Goal: Task Accomplishment & Management: Use online tool/utility

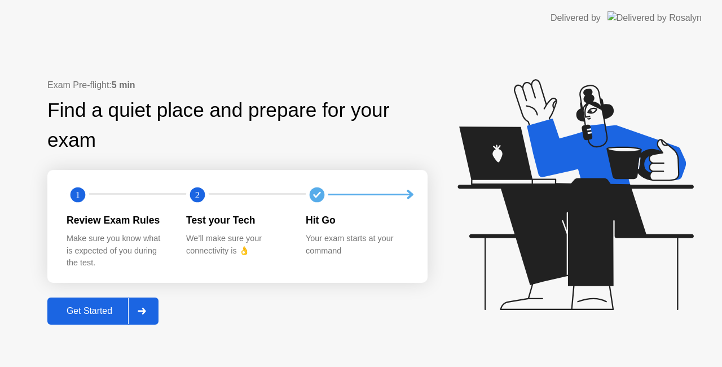
click at [145, 317] on div at bounding box center [141, 311] width 27 height 26
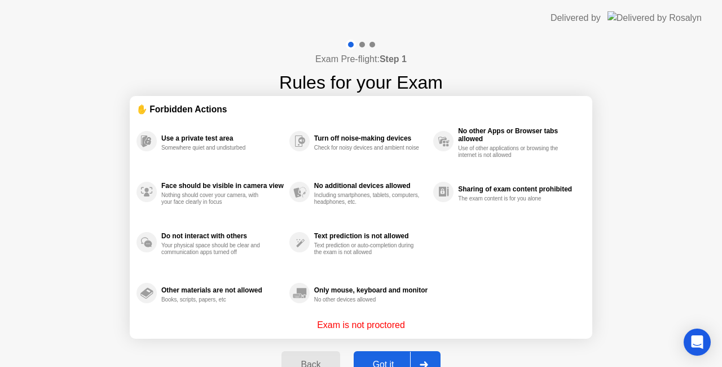
click at [424, 350] on div "Back Got it" at bounding box center [361, 364] width 172 height 52
click at [429, 358] on div at bounding box center [423, 364] width 27 height 26
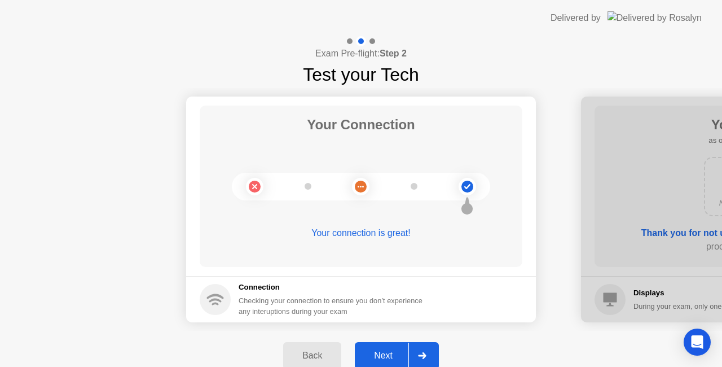
click at [429, 358] on div at bounding box center [421, 355] width 27 height 26
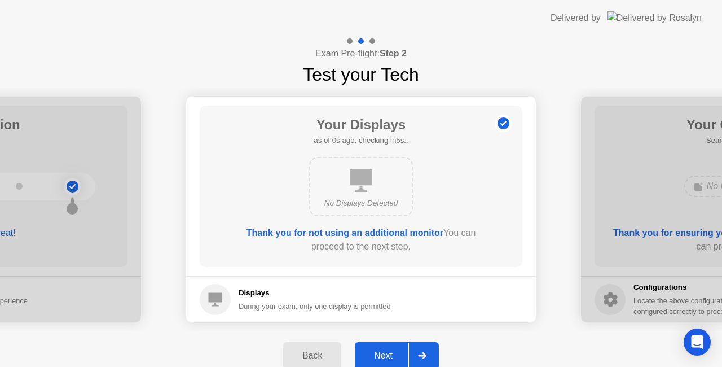
click at [429, 358] on div at bounding box center [421, 355] width 27 height 26
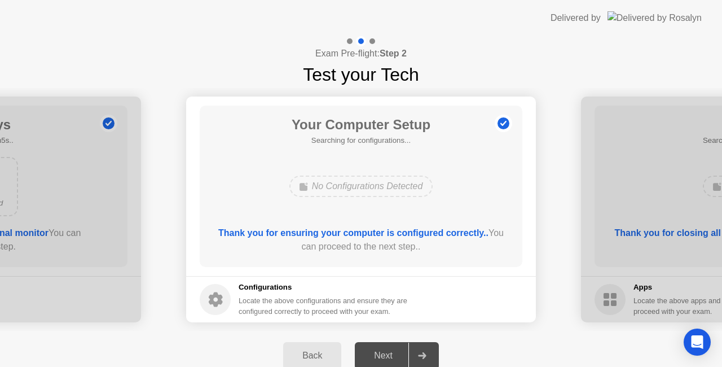
click at [429, 358] on div at bounding box center [421, 355] width 27 height 26
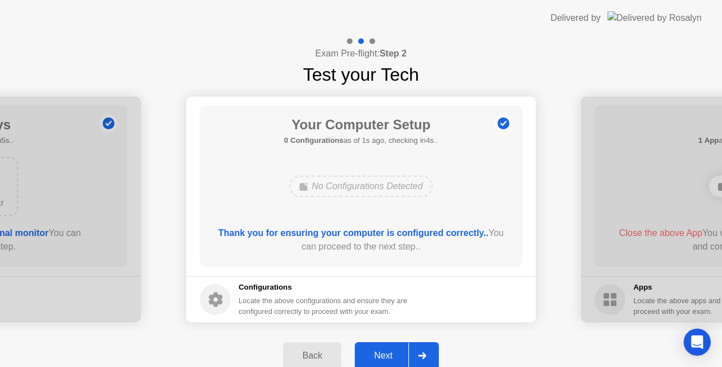
click at [431, 352] on div at bounding box center [421, 355] width 27 height 26
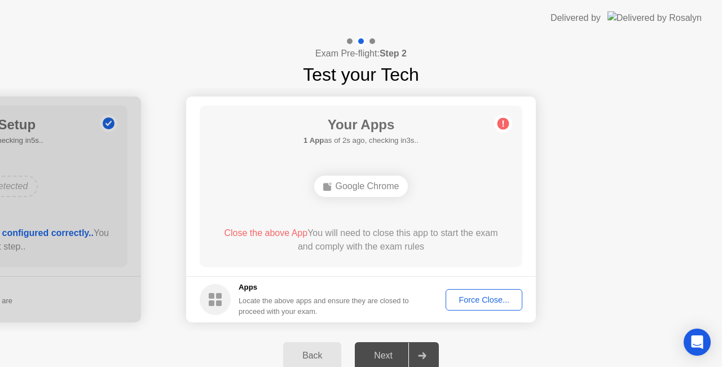
click at [500, 303] on div "Force Close..." at bounding box center [483, 299] width 69 height 9
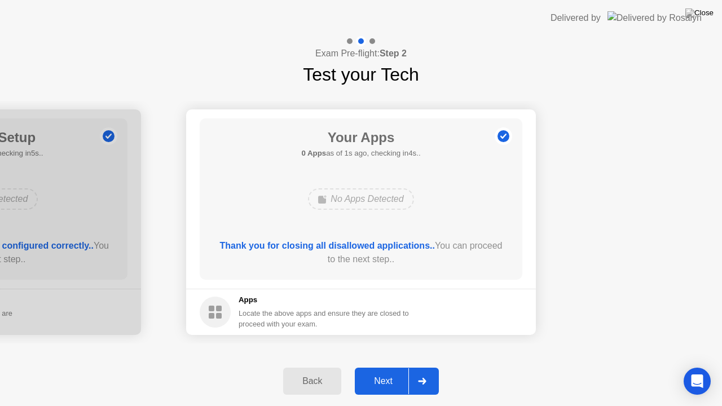
click at [434, 366] on div at bounding box center [421, 381] width 27 height 26
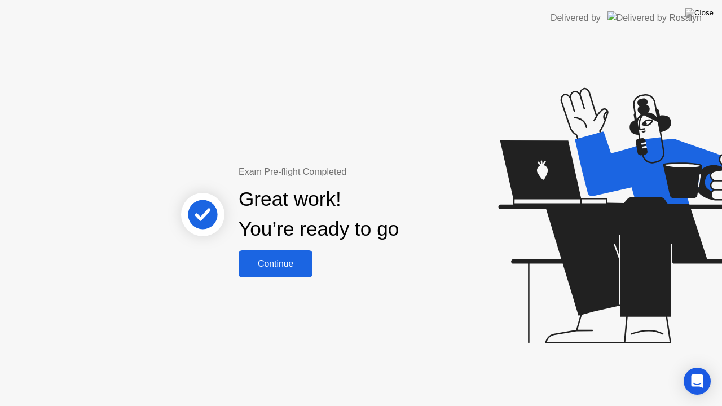
click at [284, 264] on div "Continue" at bounding box center [275, 264] width 67 height 10
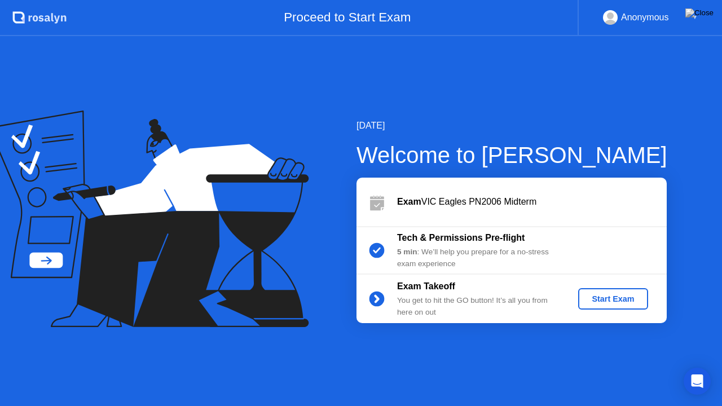
click at [621, 299] on div "Start Exam" at bounding box center [613, 298] width 60 height 9
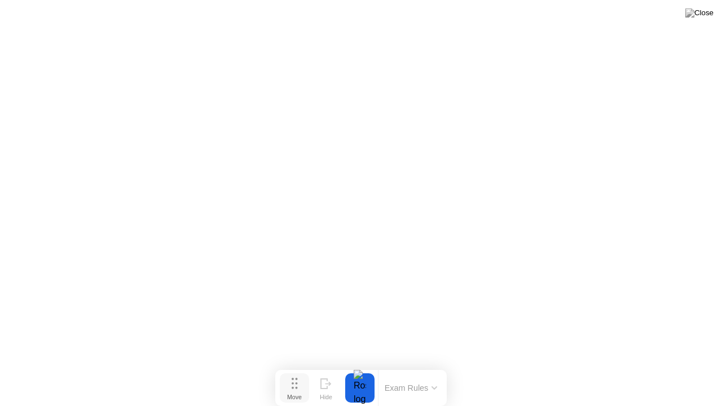
click at [292, 366] on icon at bounding box center [295, 383] width 6 height 11
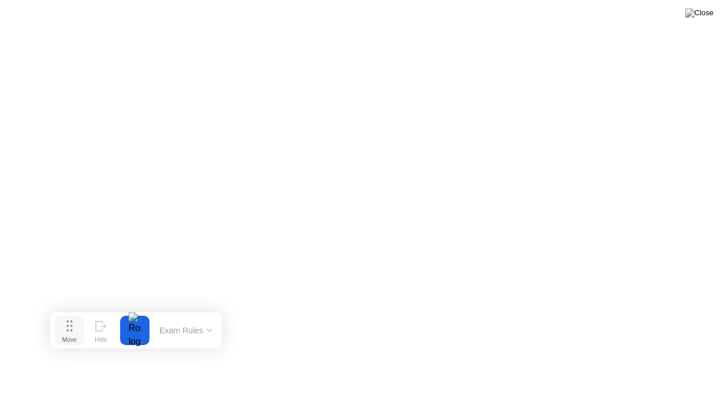
drag, startPoint x: 292, startPoint y: 380, endPoint x: 64, endPoint y: 321, distance: 235.3
click at [67, 321] on icon at bounding box center [70, 325] width 6 height 11
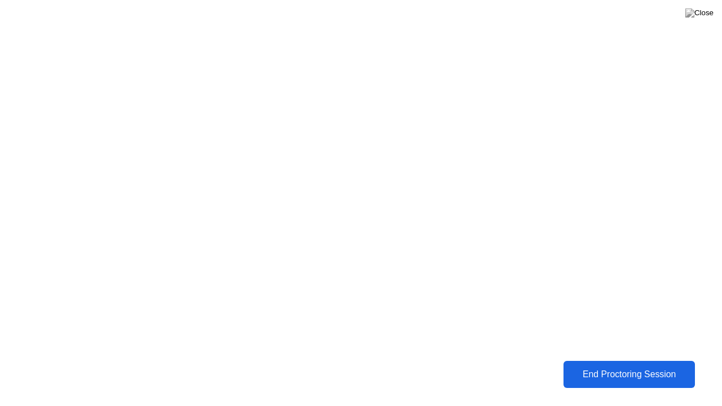
click at [590, 366] on div "End Proctoring Session" at bounding box center [629, 374] width 125 height 10
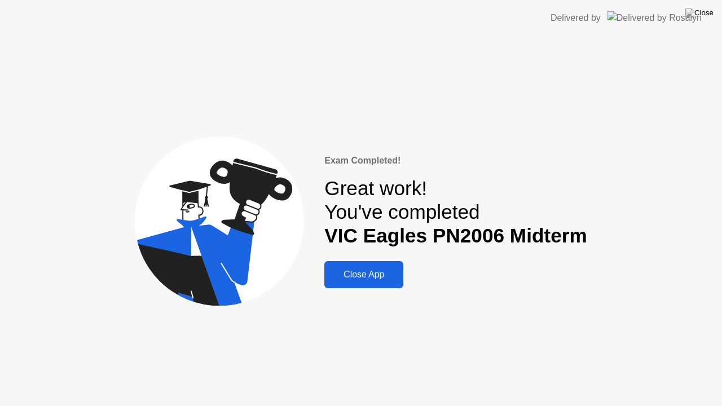
click at [369, 284] on button "Close App" at bounding box center [363, 274] width 79 height 27
